Goal: Find specific page/section: Find specific page/section

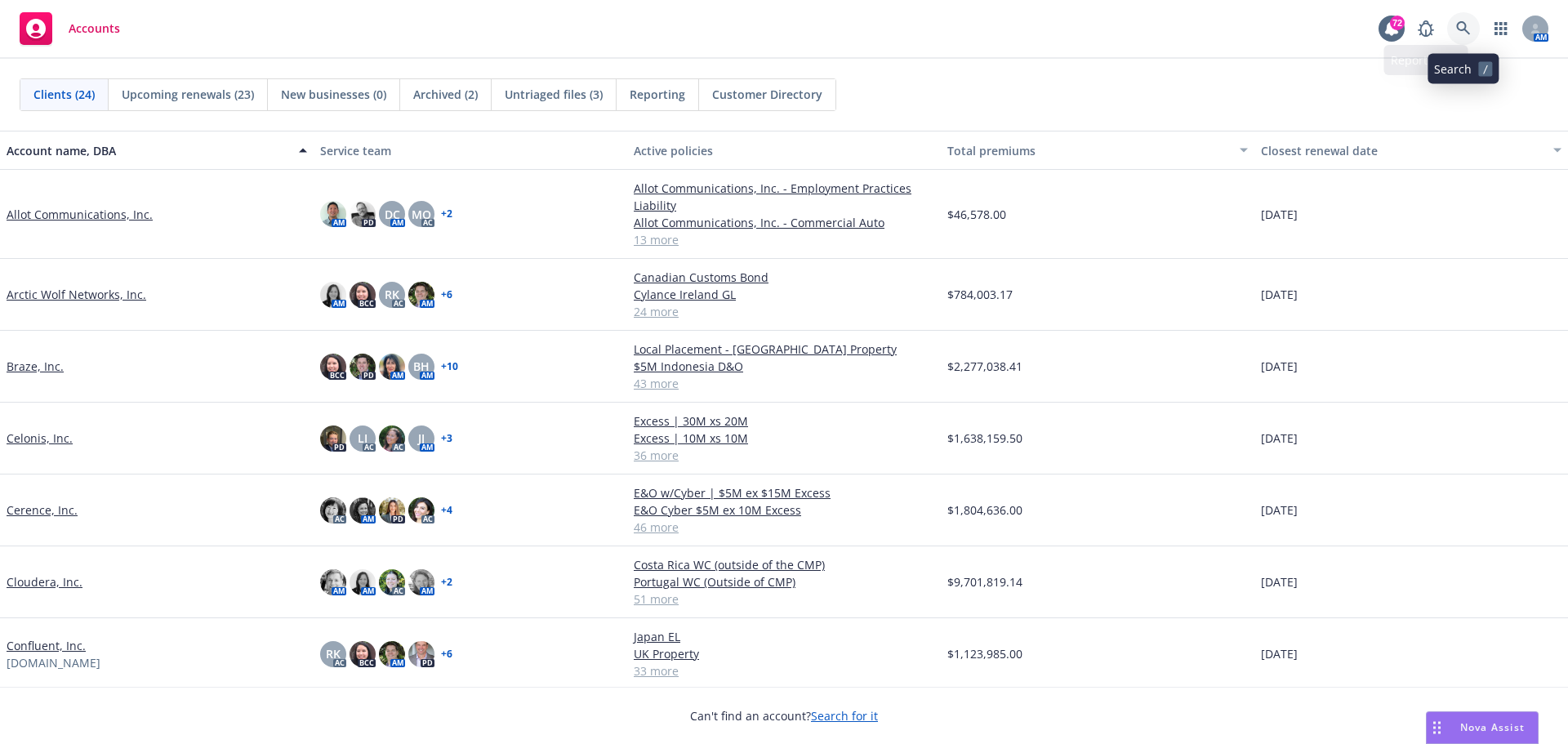
click at [1465, 29] on icon at bounding box center [1462, 28] width 13 height 13
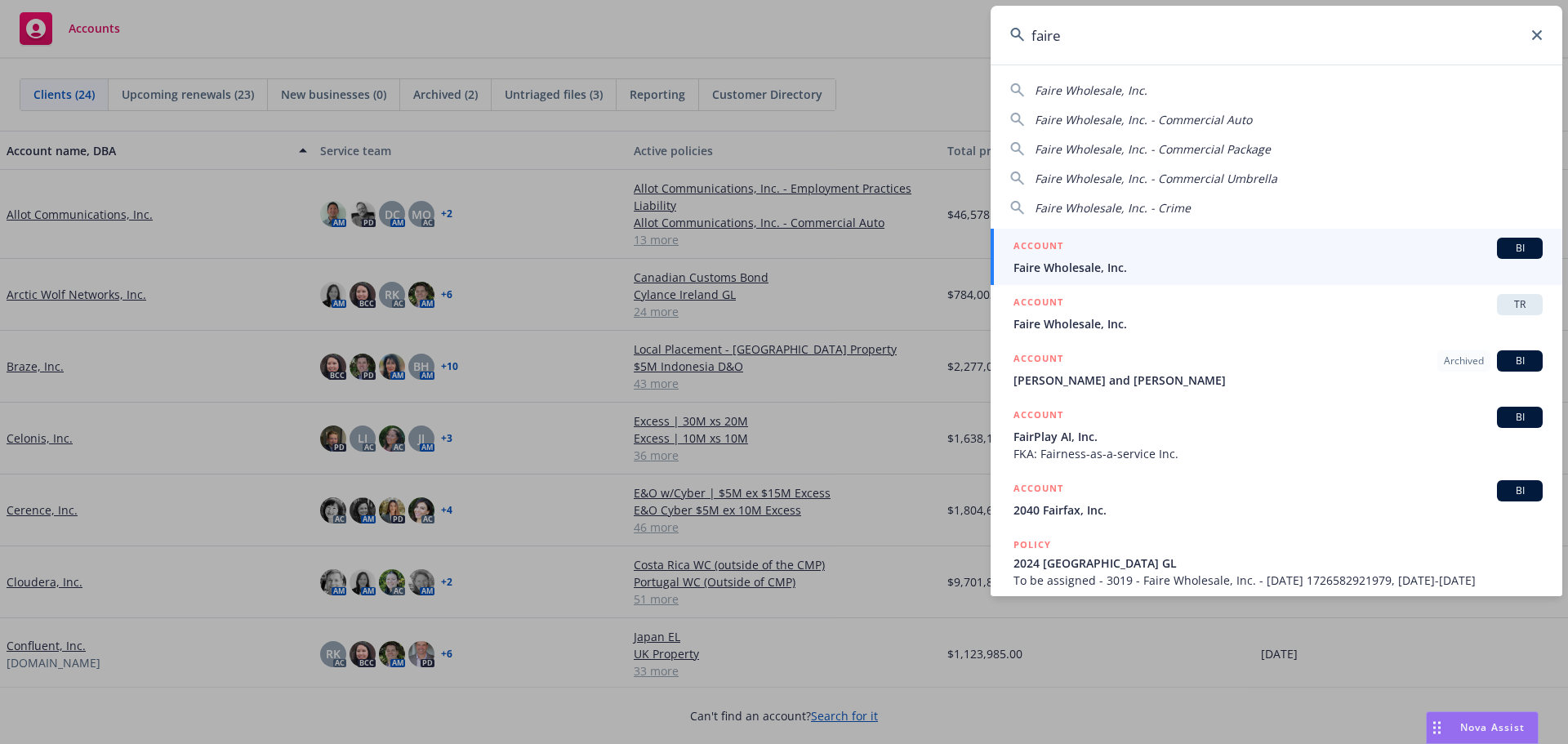
type input "faire"
click at [1114, 265] on span "Faire Wholesale, Inc." at bounding box center [1278, 267] width 530 height 17
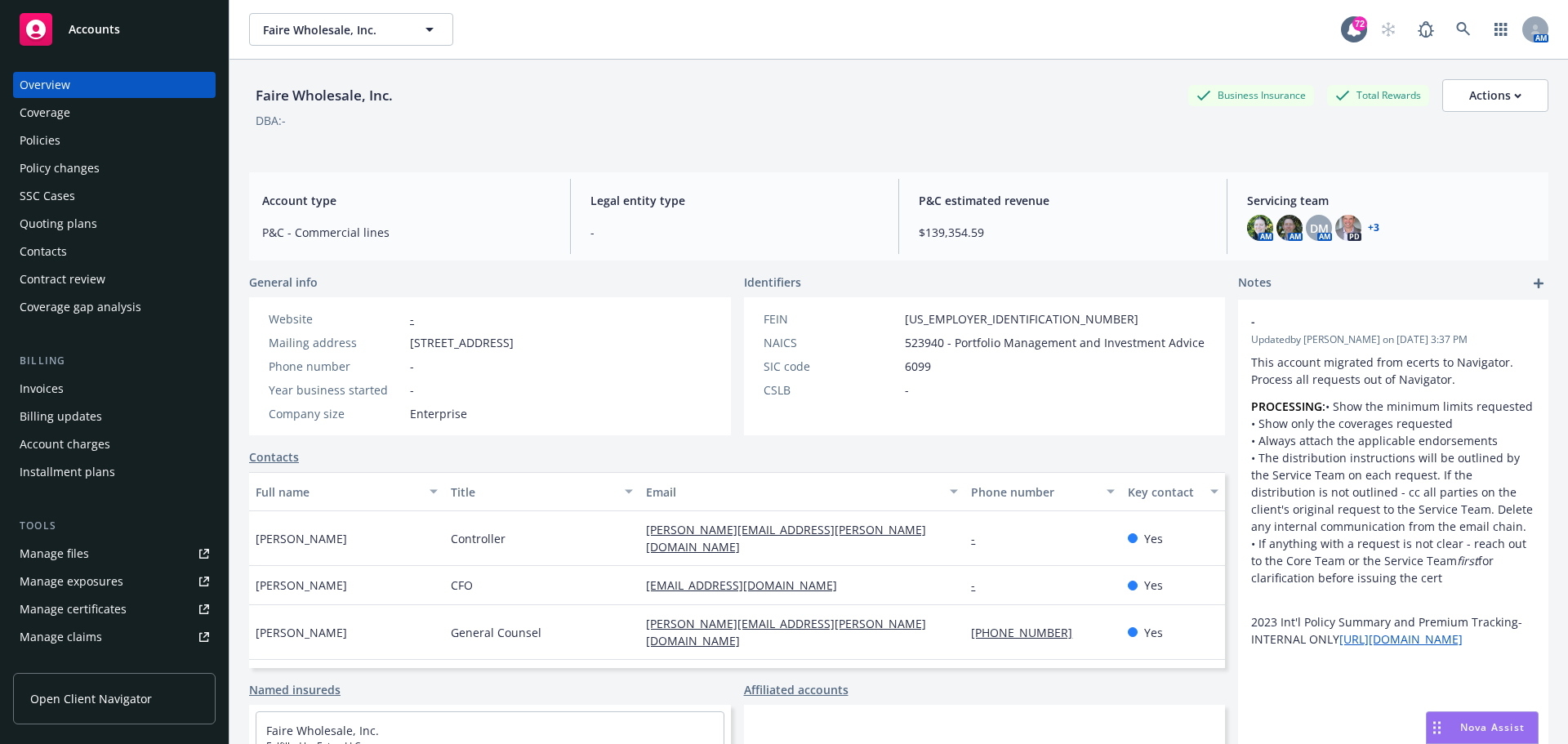
click at [63, 110] on div "Coverage" at bounding box center [45, 112] width 50 height 26
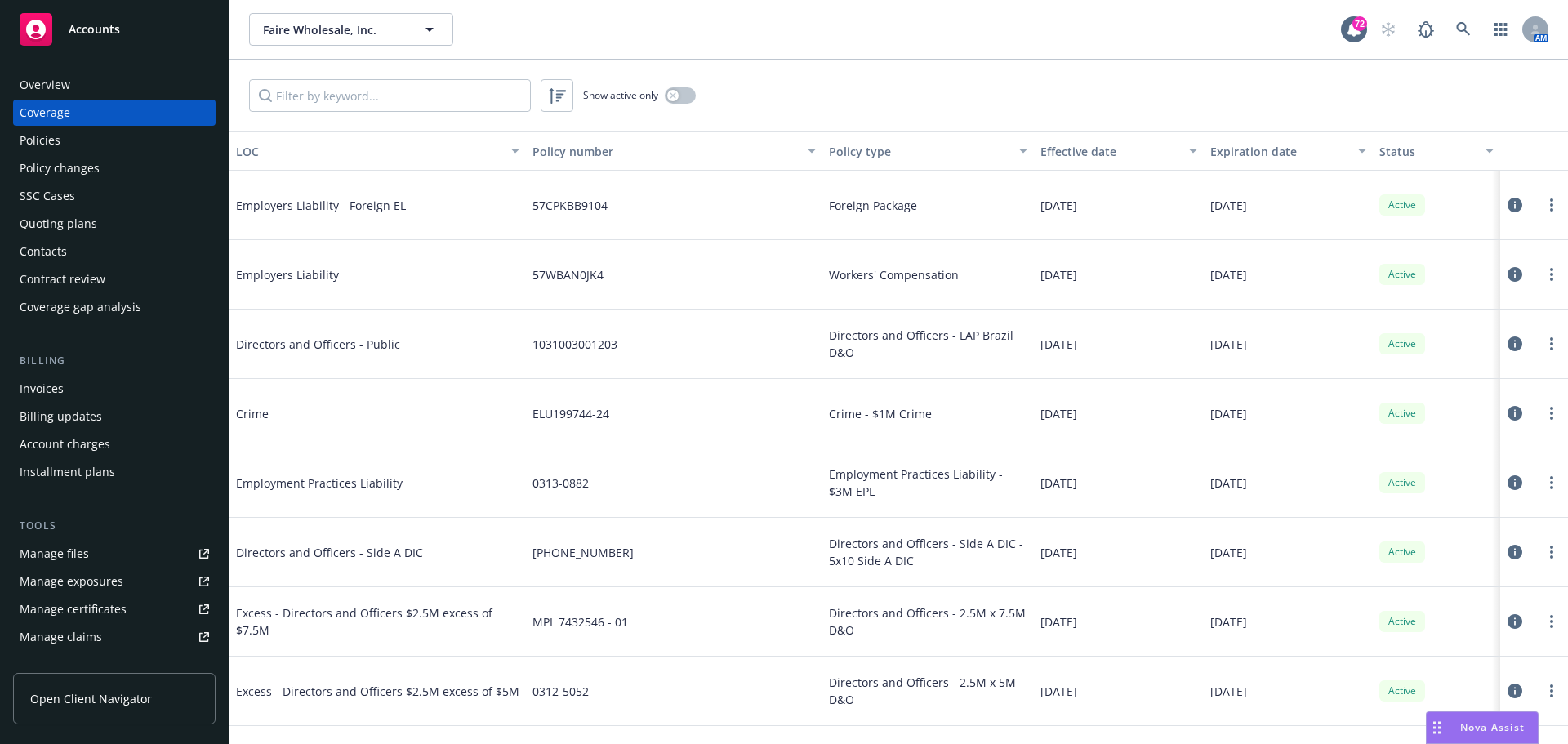
click at [59, 133] on div "Policies" at bounding box center [114, 140] width 189 height 26
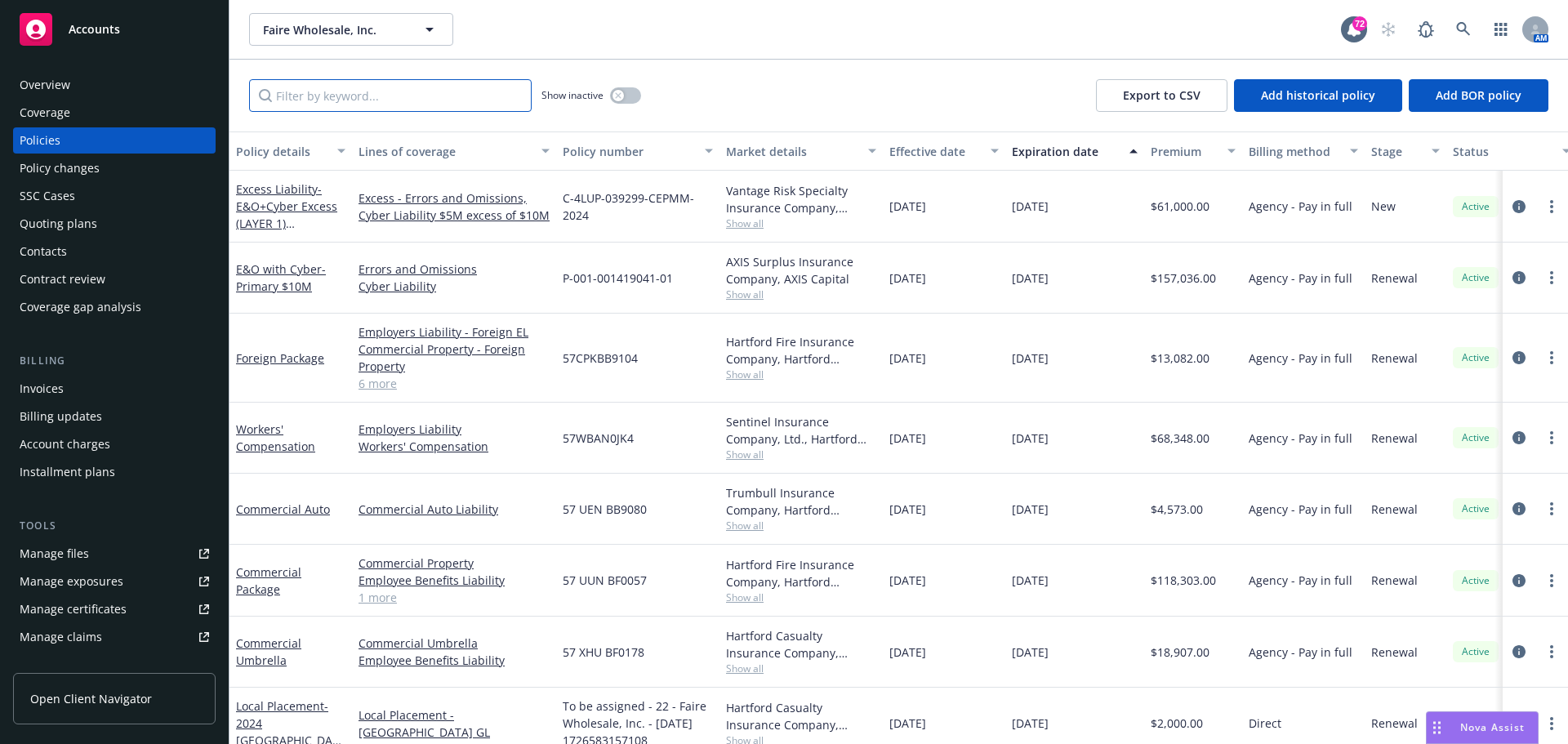
click at [355, 93] on input "Filter by keyword..." at bounding box center [390, 95] width 283 height 32
click at [57, 79] on div "Overview" at bounding box center [45, 84] width 50 height 26
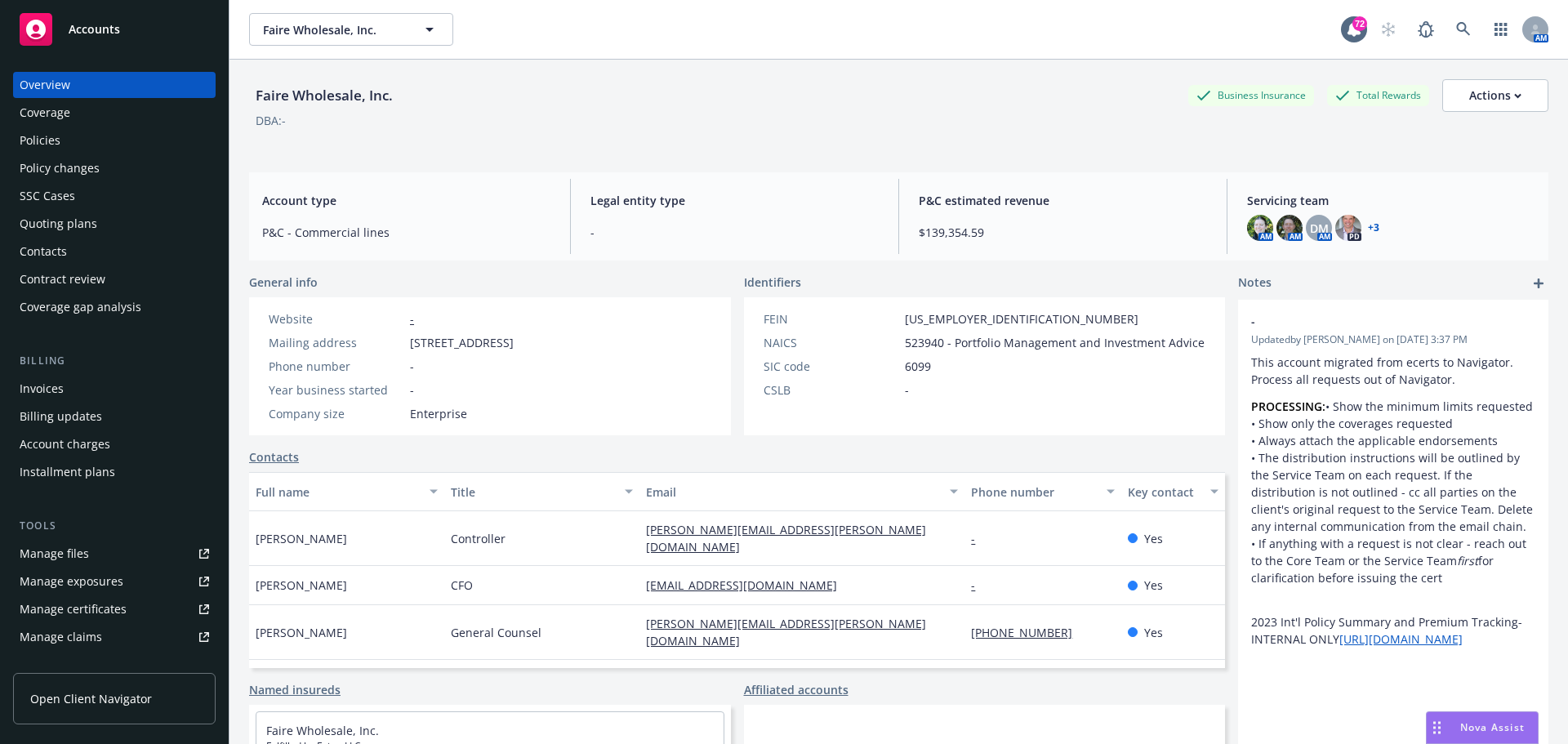
click at [1368, 227] on link "+ 3" at bounding box center [1373, 227] width 12 height 10
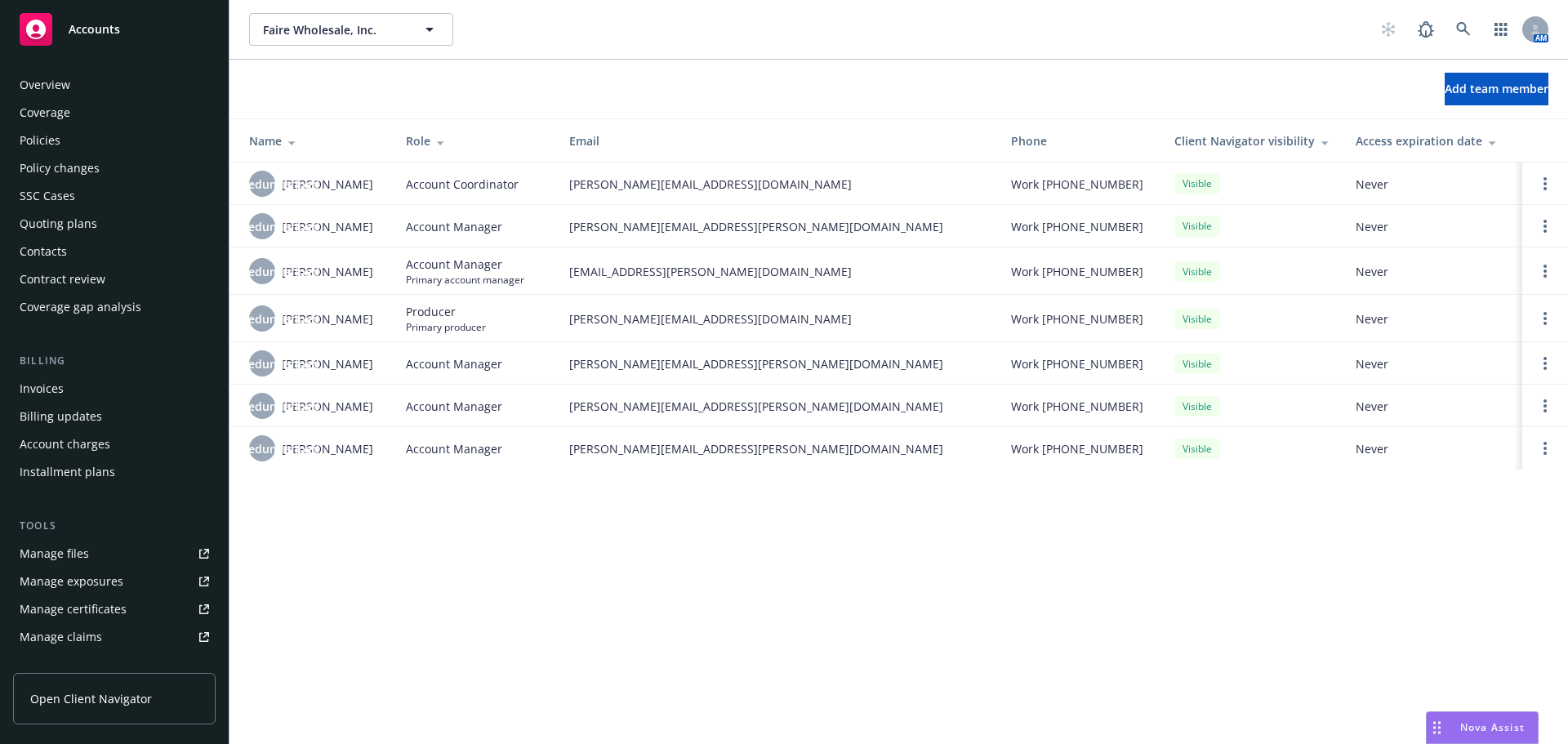
scroll to position [320, 0]
